Goal: Obtain resource: Download file/media

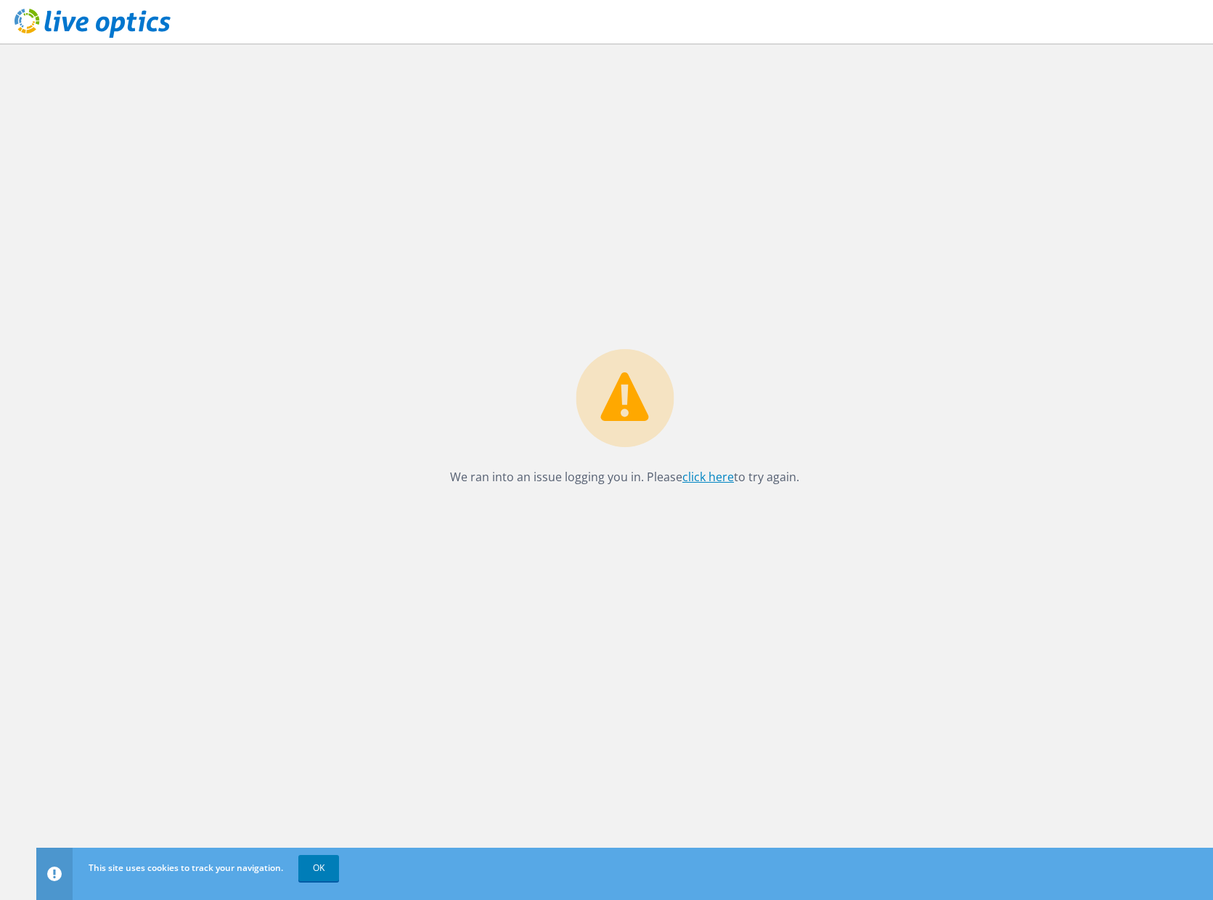
click at [714, 473] on link "click here" at bounding box center [708, 477] width 52 height 16
click at [82, 12] on icon at bounding box center [93, 24] width 156 height 30
click at [80, 23] on use at bounding box center [93, 23] width 156 height 29
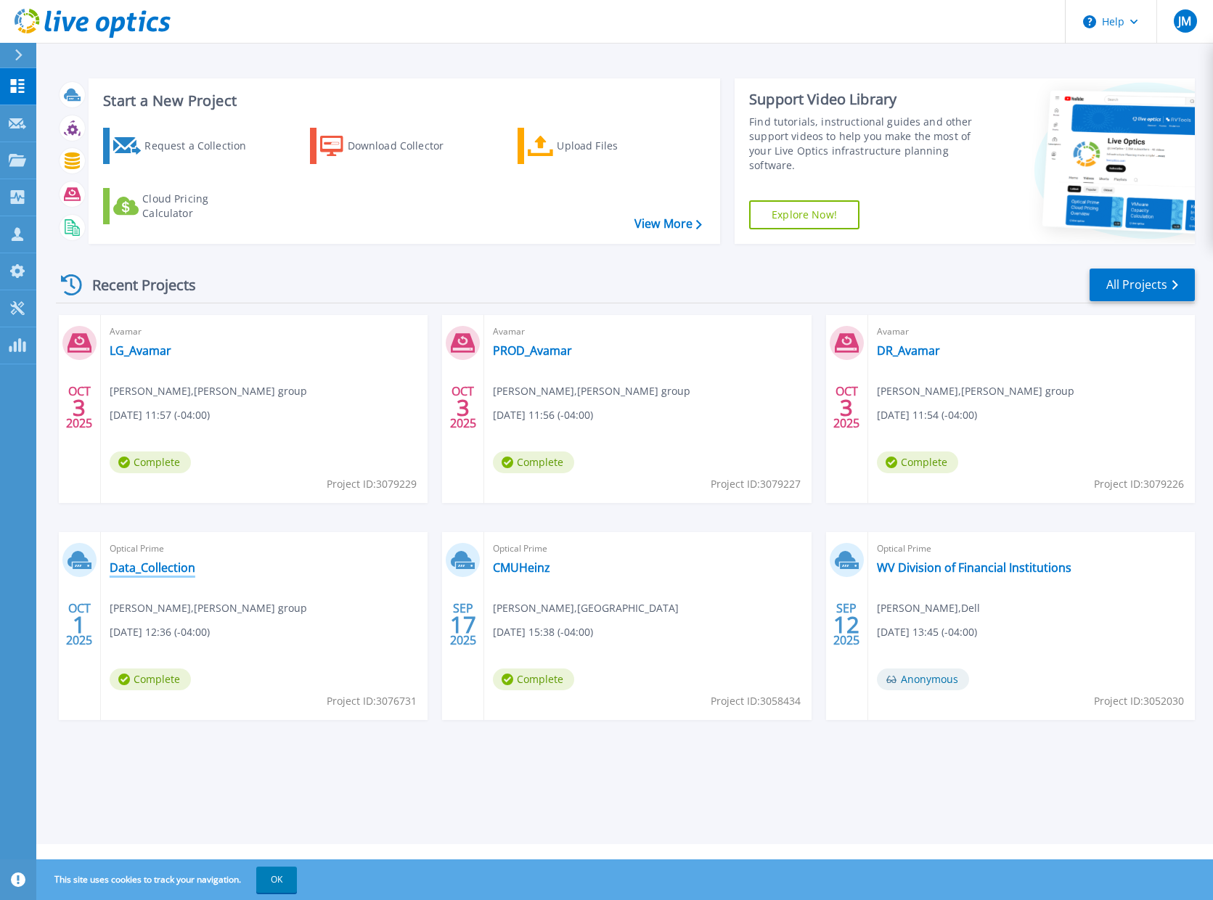
click at [147, 564] on link "Data_Collection" at bounding box center [153, 567] width 86 height 15
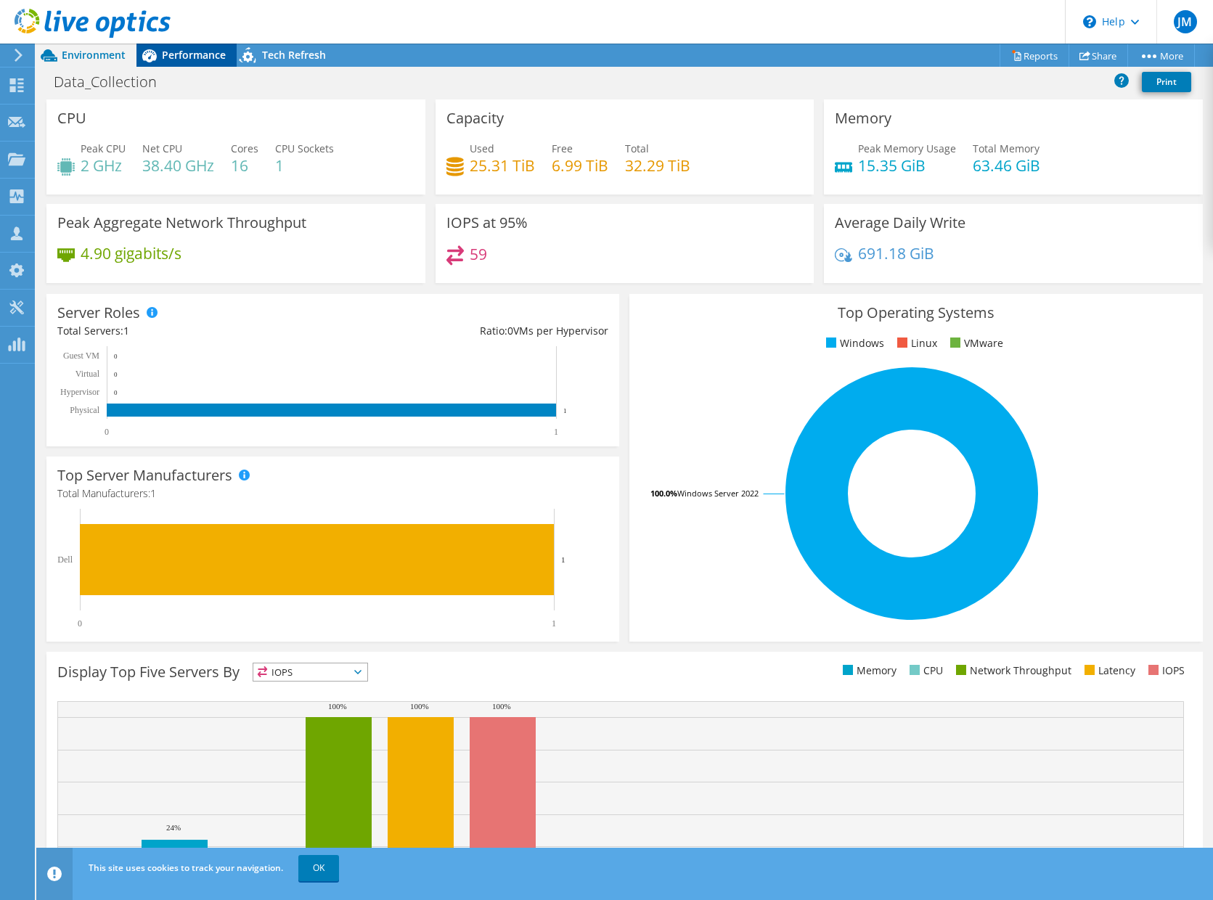
click at [188, 60] on span "Performance" at bounding box center [194, 55] width 64 height 14
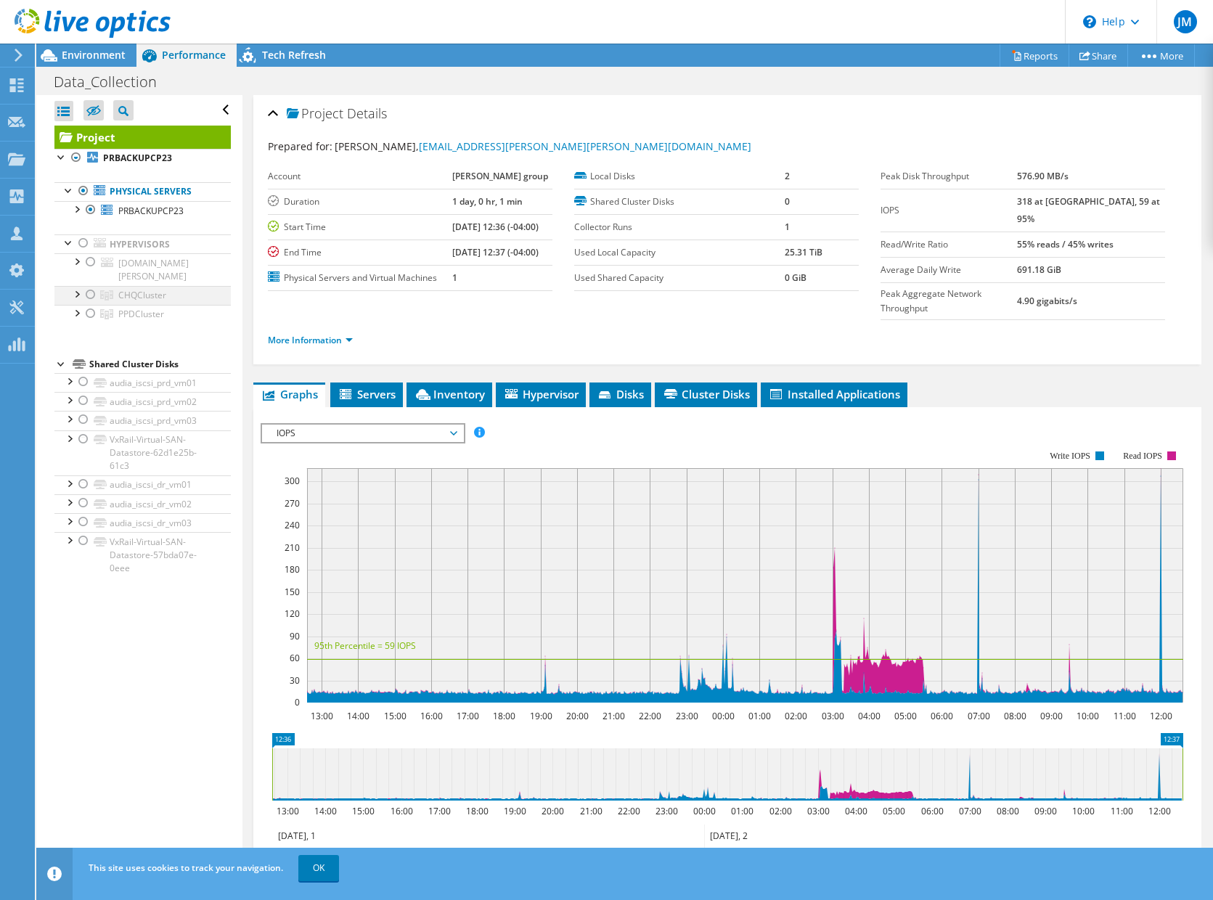
click at [88, 288] on div at bounding box center [90, 294] width 15 height 17
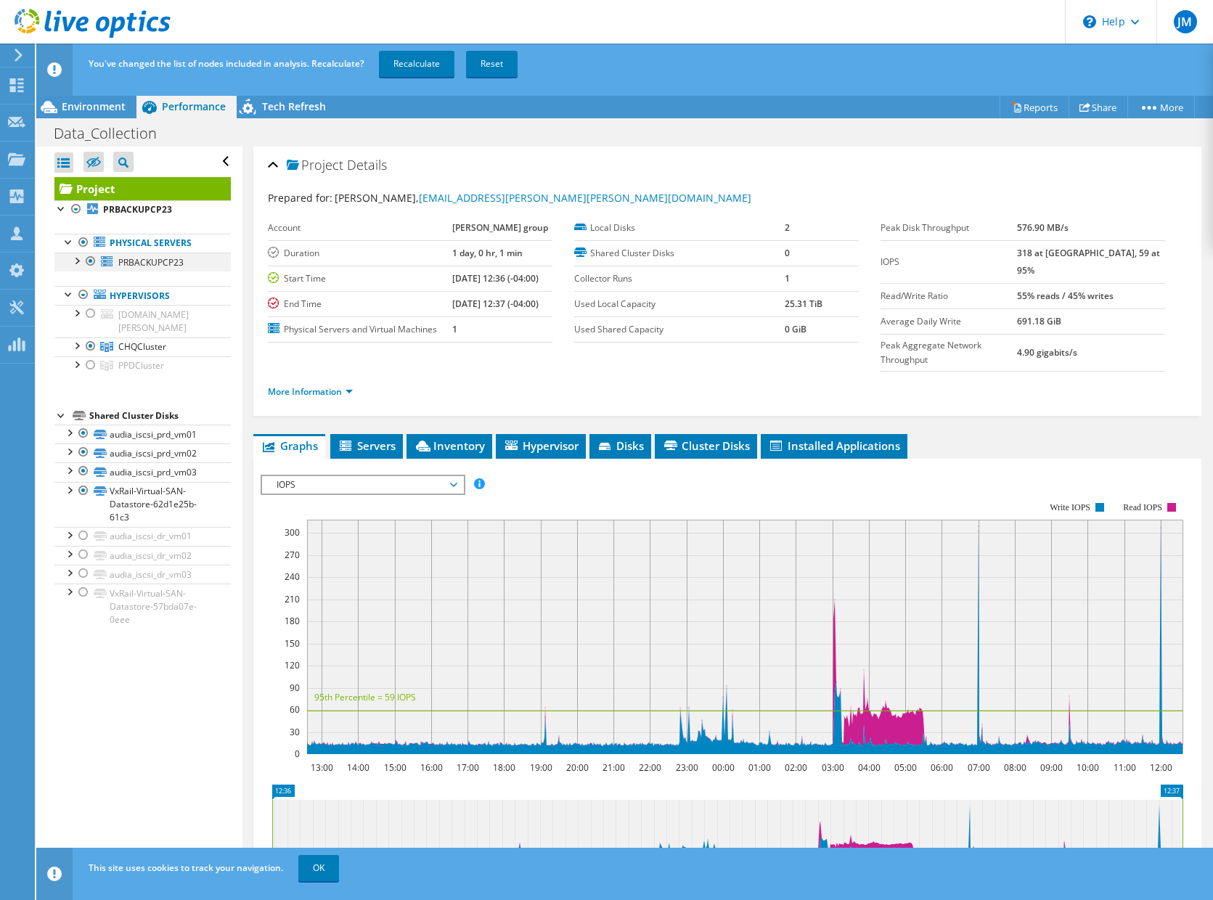
click at [88, 261] on div at bounding box center [90, 261] width 15 height 17
click at [400, 68] on link "Recalculate" at bounding box center [416, 64] width 75 height 26
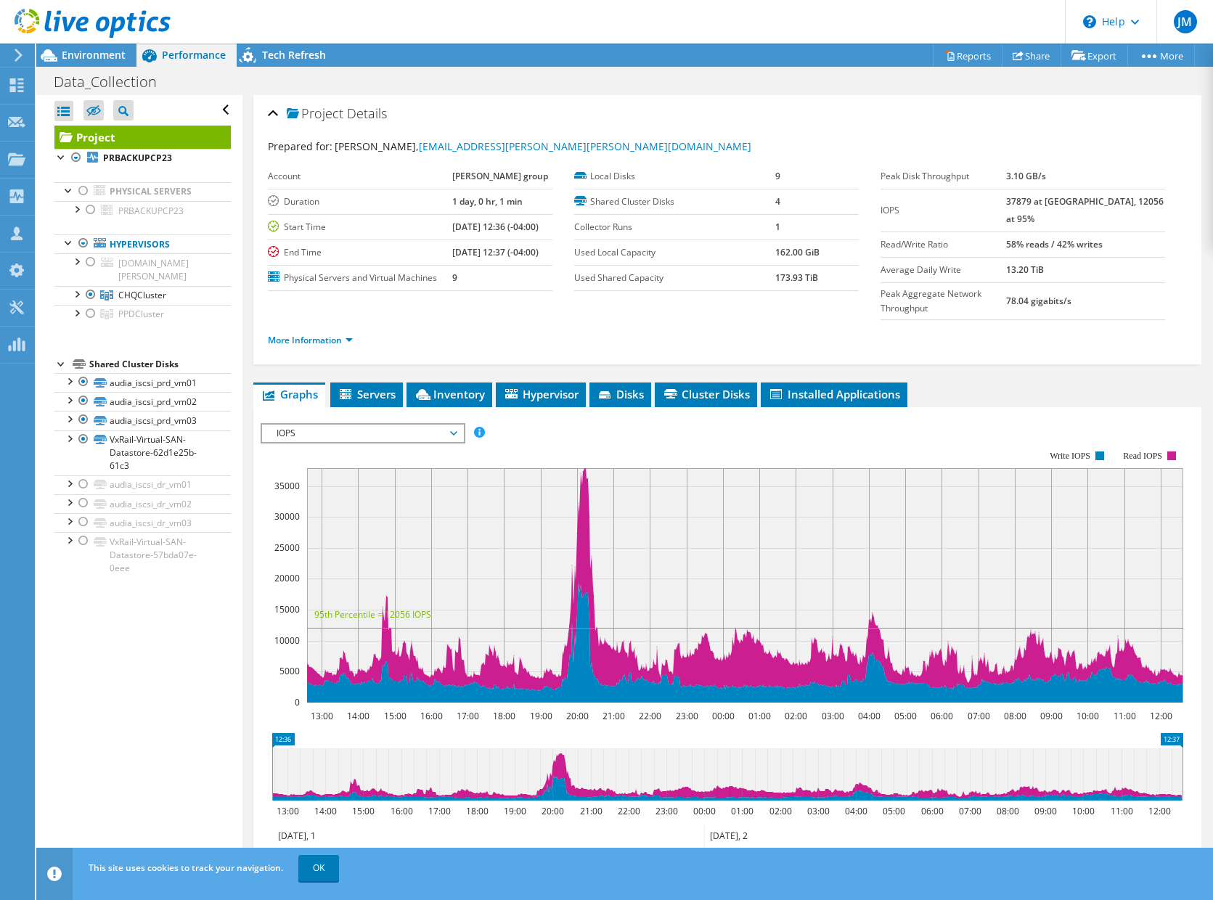
radio input "true"
radio input "false"
click at [105, 62] on div "Environment" at bounding box center [86, 55] width 100 height 23
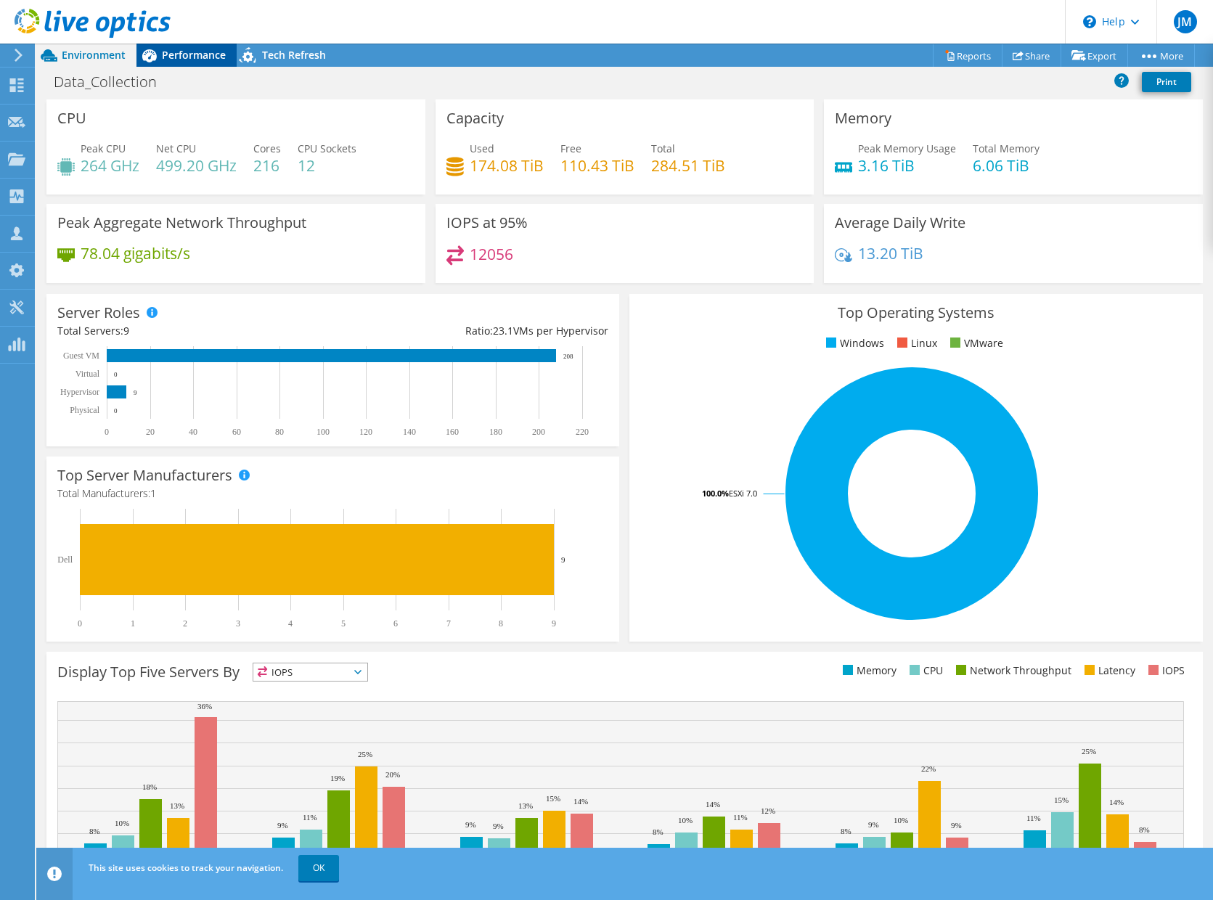
click at [183, 57] on span "Performance" at bounding box center [194, 55] width 64 height 14
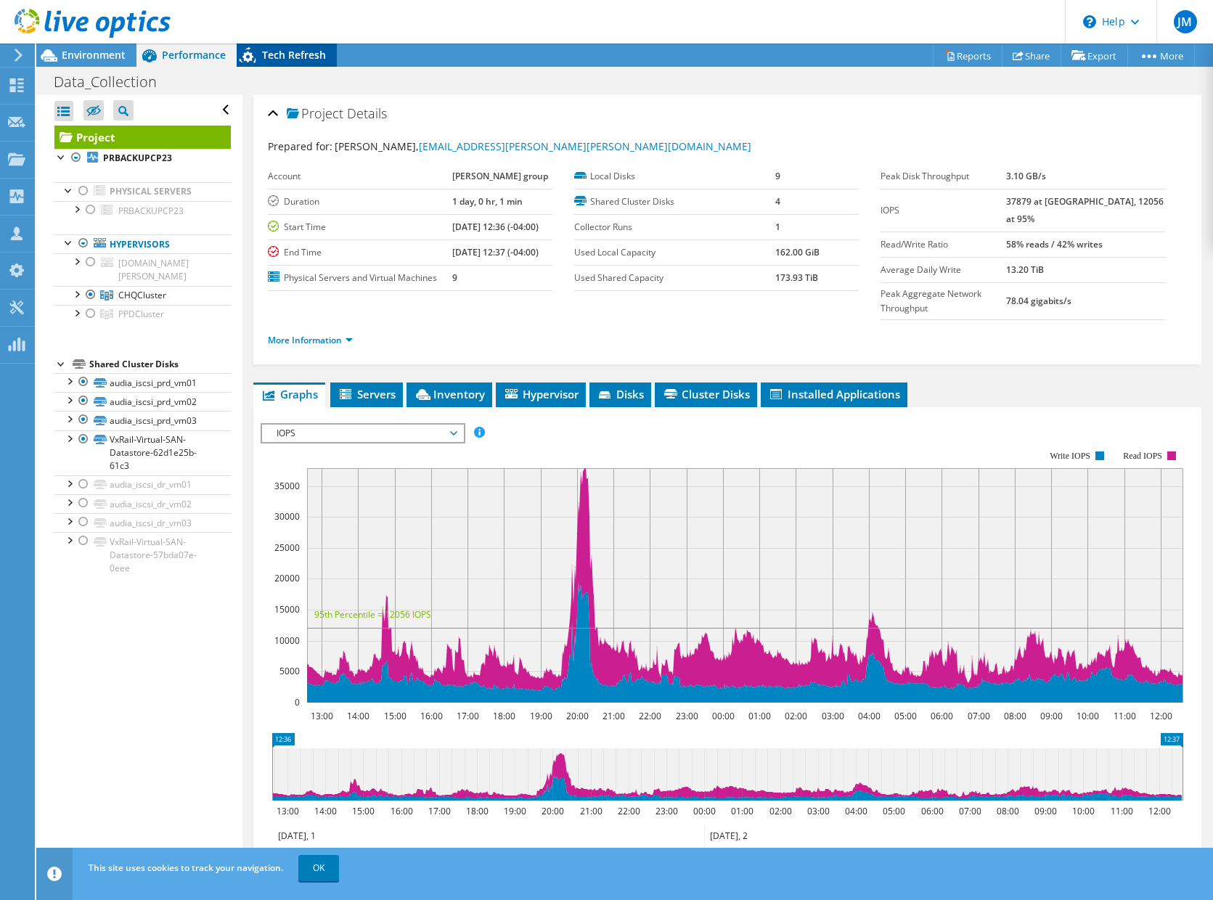
click at [266, 60] on span "Tech Refresh" at bounding box center [294, 55] width 64 height 14
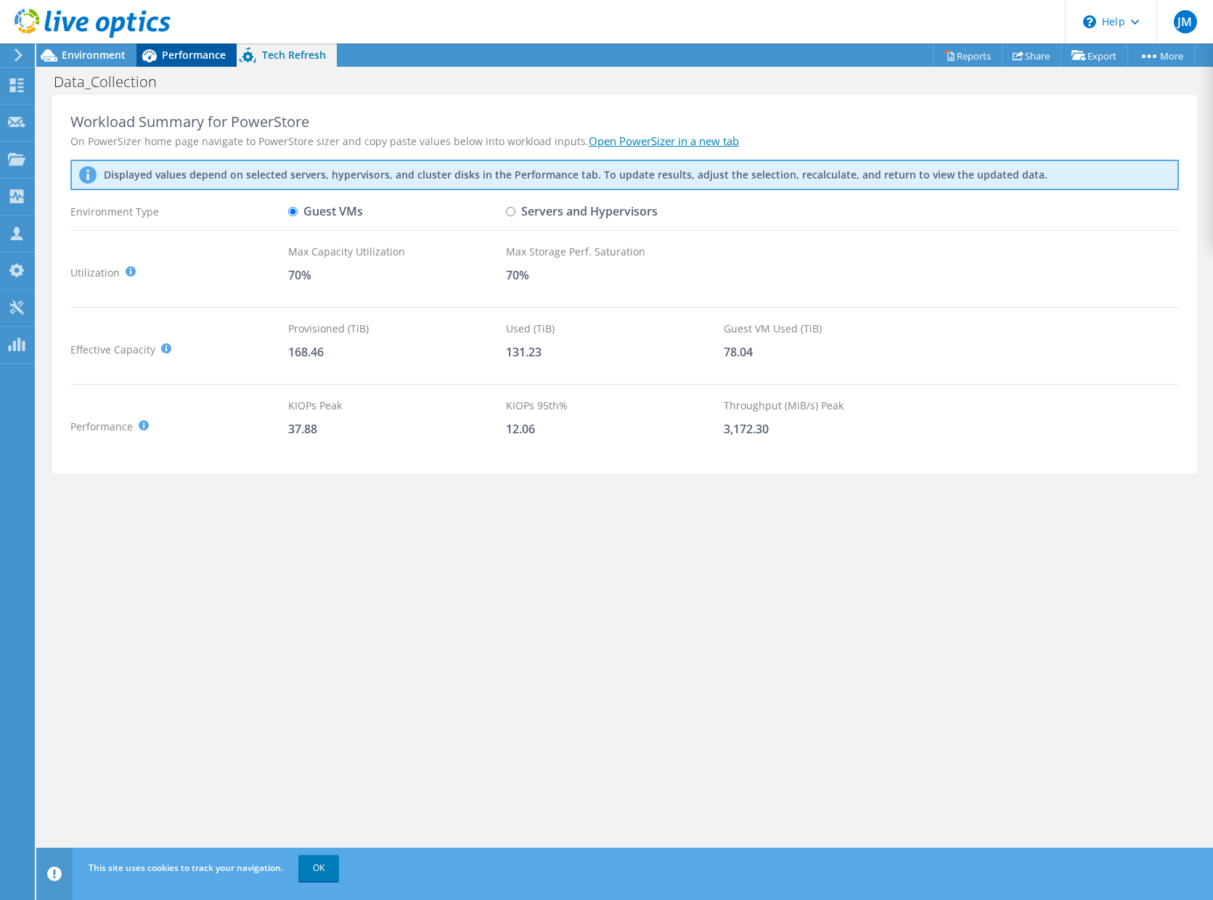
click at [196, 58] on span "Performance" at bounding box center [194, 55] width 64 height 14
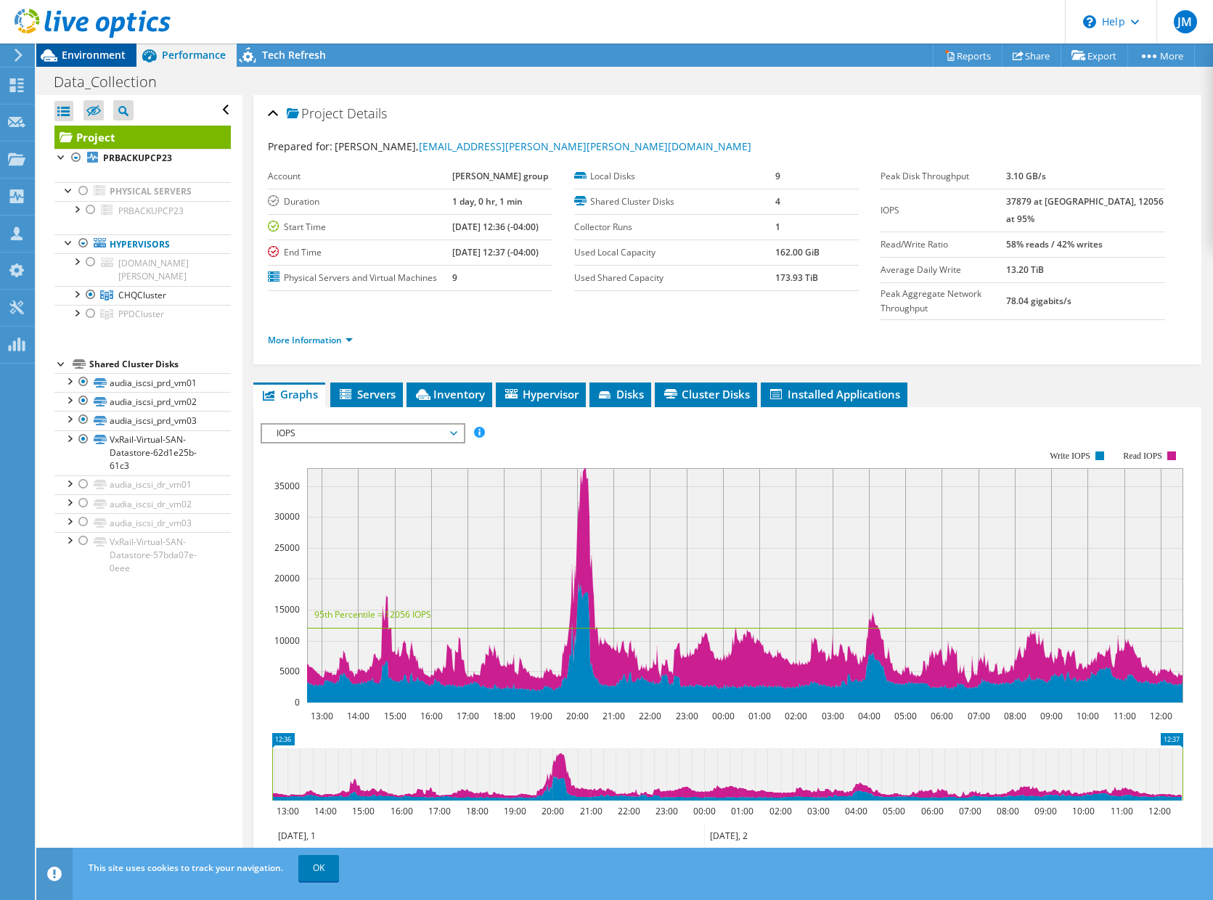
click at [108, 53] on span "Environment" at bounding box center [94, 55] width 64 height 14
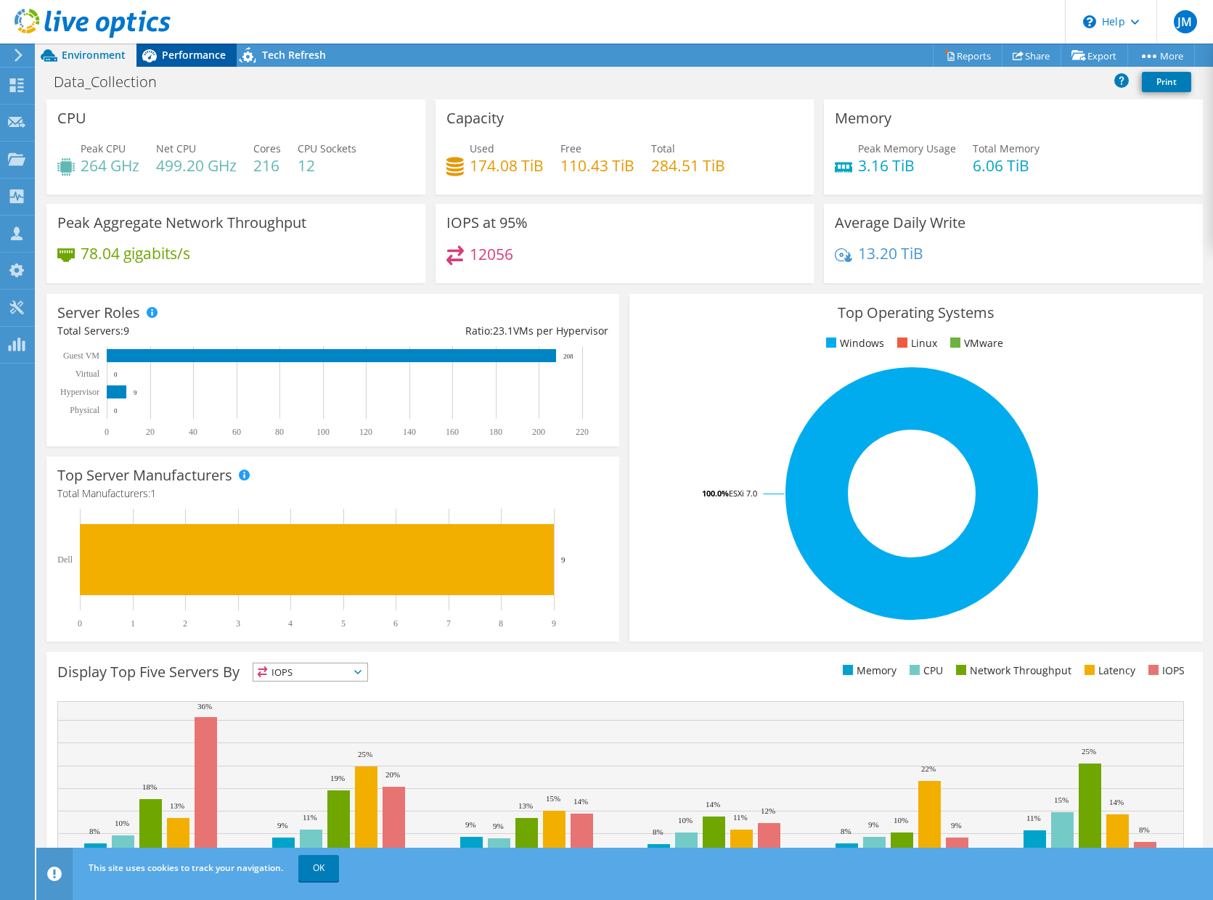
click at [173, 54] on span "Performance" at bounding box center [194, 55] width 64 height 14
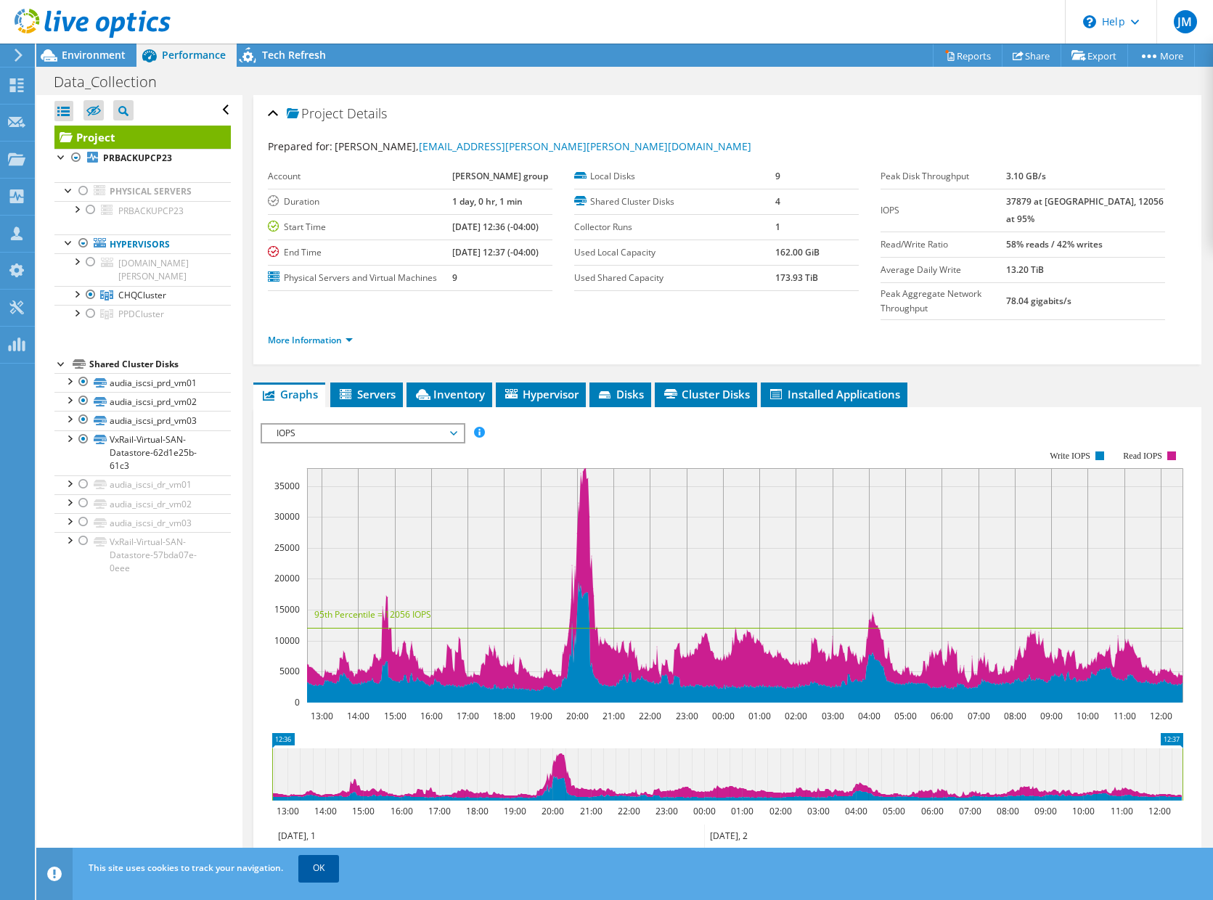
click at [321, 876] on link "OK" at bounding box center [318, 868] width 41 height 26
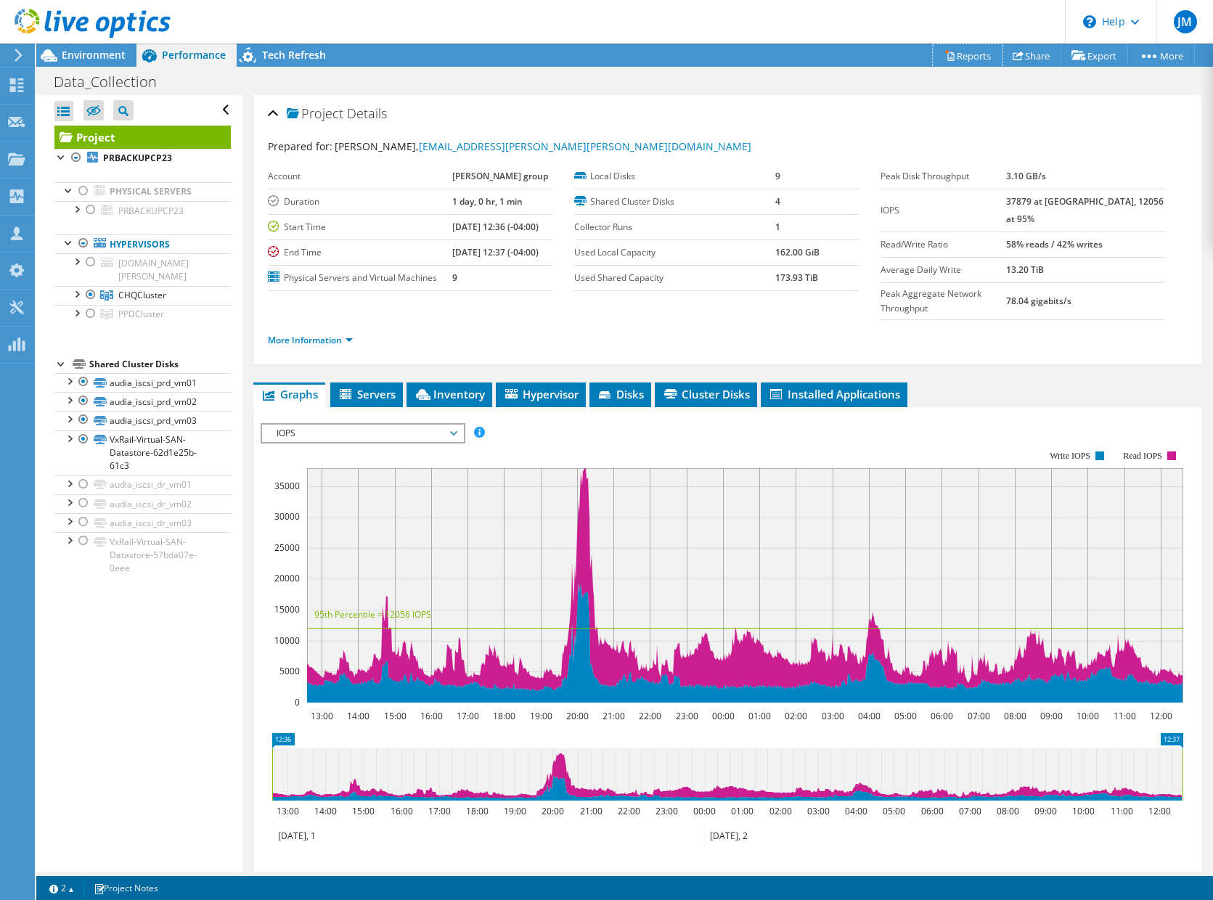
click at [959, 58] on link "Reports" at bounding box center [968, 55] width 70 height 23
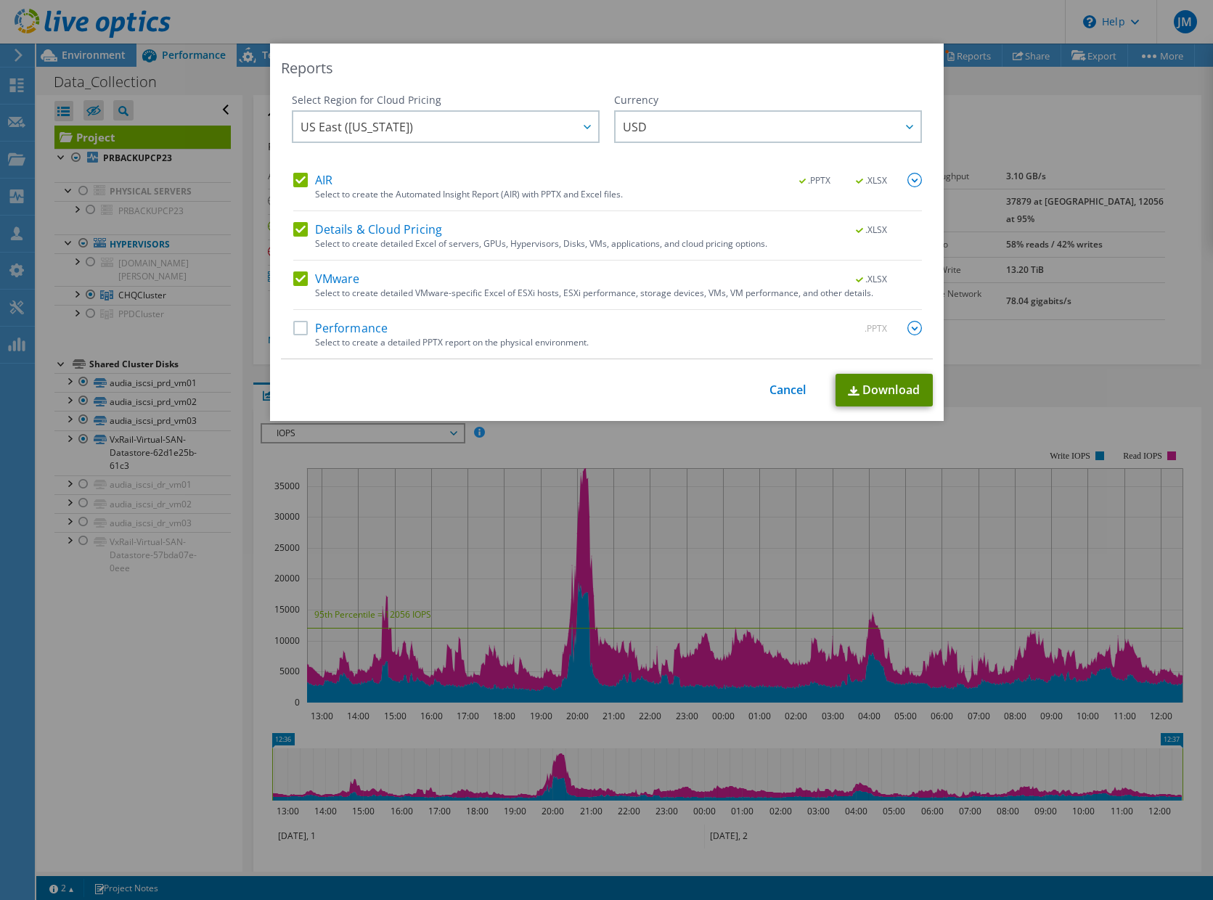
click at [873, 388] on link "Download" at bounding box center [884, 390] width 97 height 33
